Goal: Check status

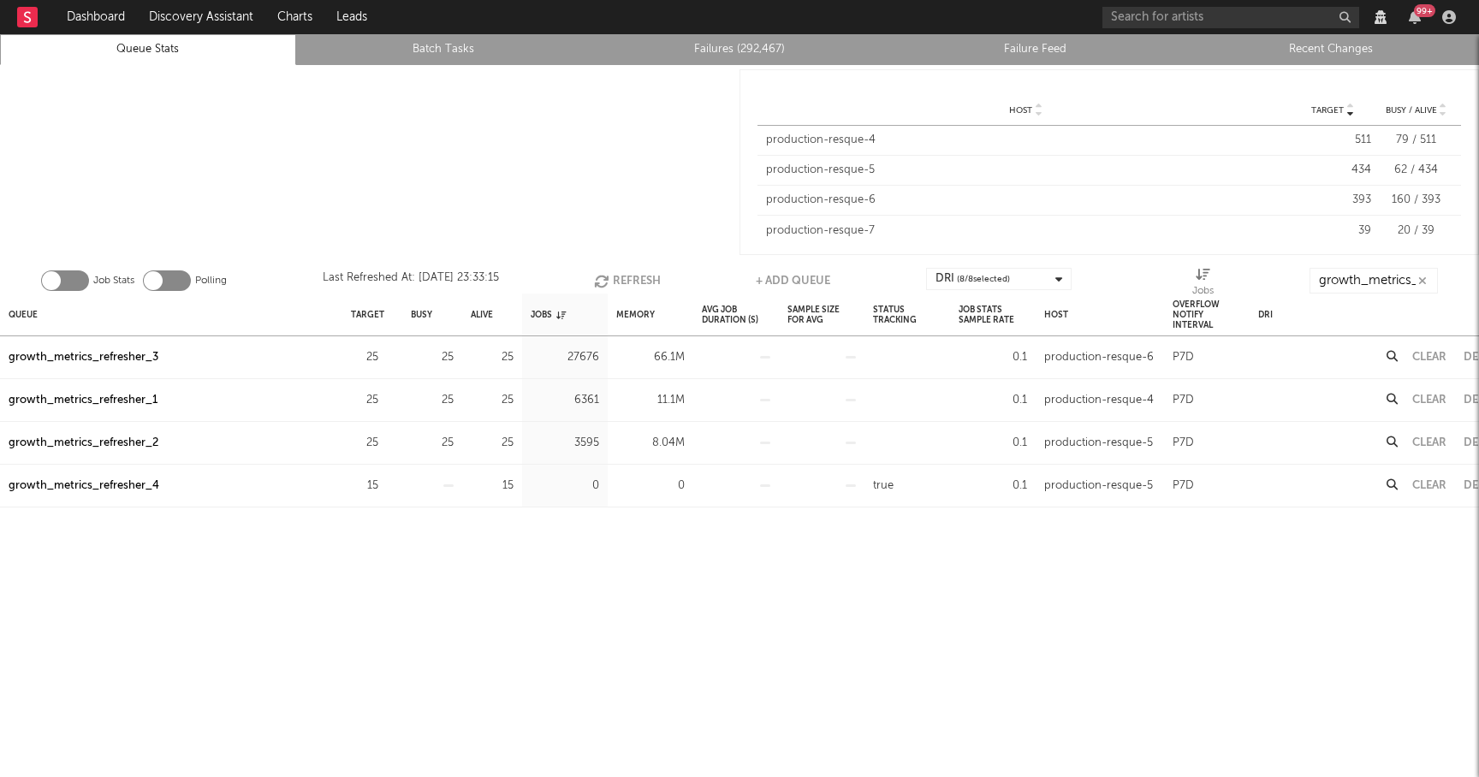
click at [612, 275] on icon "button" at bounding box center [603, 281] width 19 height 15
click at [612, 275] on icon "button" at bounding box center [606, 281] width 19 height 15
click at [617, 275] on button "Refresh" at bounding box center [631, 281] width 67 height 26
click at [617, 275] on button "Refresh" at bounding box center [630, 281] width 67 height 26
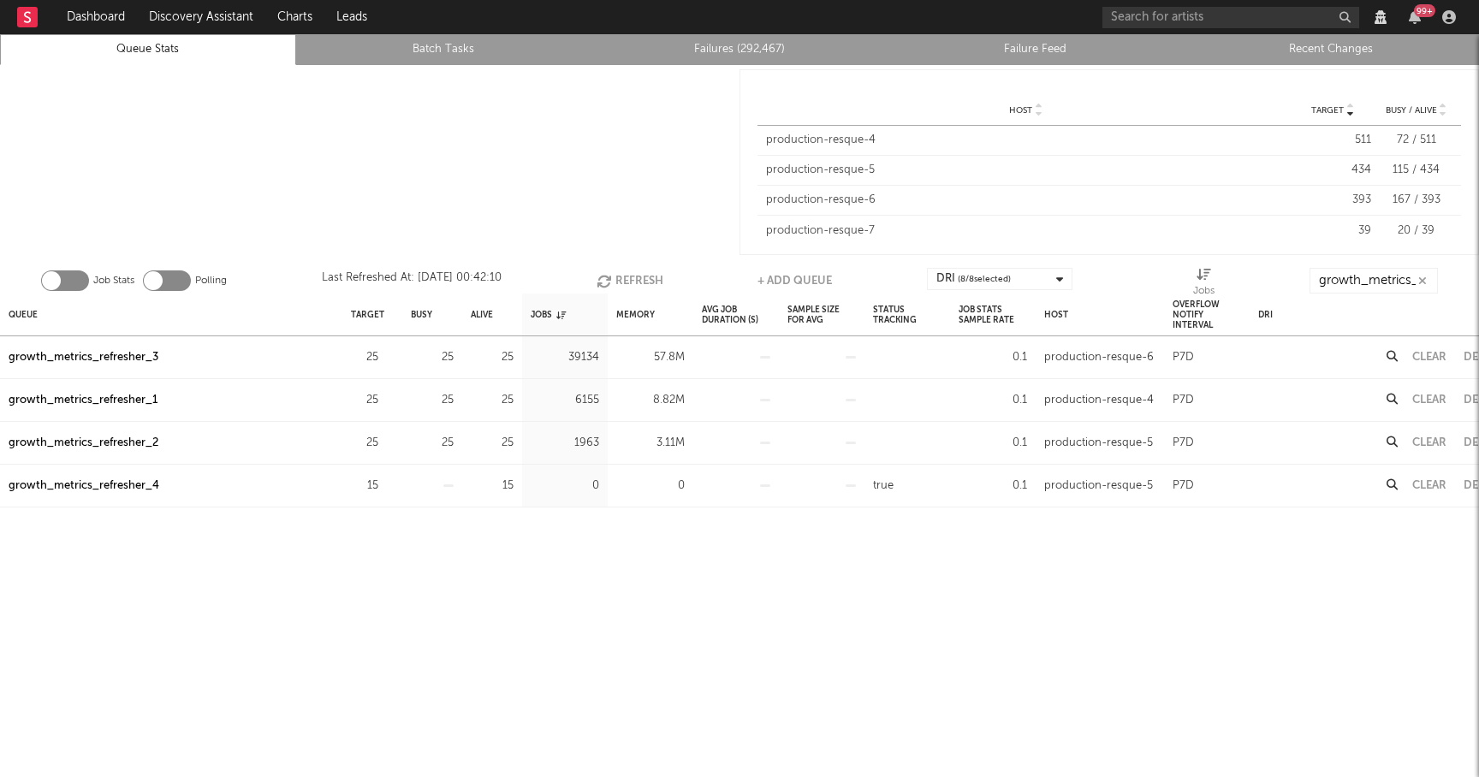
click at [617, 274] on button "Refresh" at bounding box center [630, 281] width 67 height 26
click at [616, 275] on button "Refresh" at bounding box center [629, 281] width 67 height 26
click at [616, 276] on button "Refresh" at bounding box center [629, 281] width 67 height 26
click at [616, 276] on button "Refresh" at bounding box center [630, 281] width 67 height 26
click at [616, 276] on button "Refresh" at bounding box center [629, 281] width 67 height 26
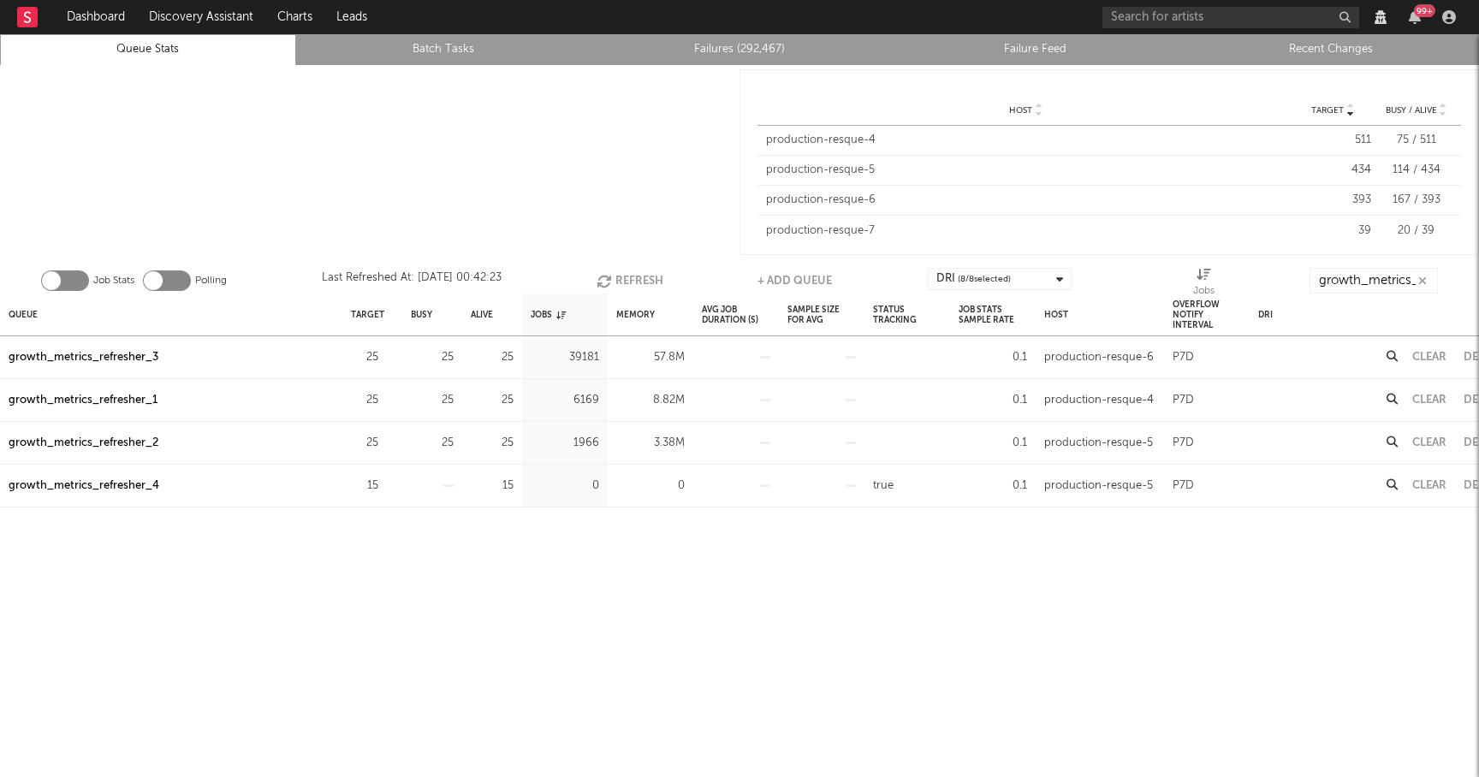
click at [640, 265] on div "Job Stats Polling Last Refreshed At: [DATE] 00:42:23 Refresh + Add Queue DRI ( …" at bounding box center [739, 276] width 1479 height 34
click at [638, 275] on button "Refresh" at bounding box center [630, 281] width 67 height 26
click at [616, 281] on button "Refresh" at bounding box center [630, 281] width 67 height 26
click at [616, 281] on button "Refresh" at bounding box center [631, 281] width 67 height 26
